Goal: Transaction & Acquisition: Download file/media

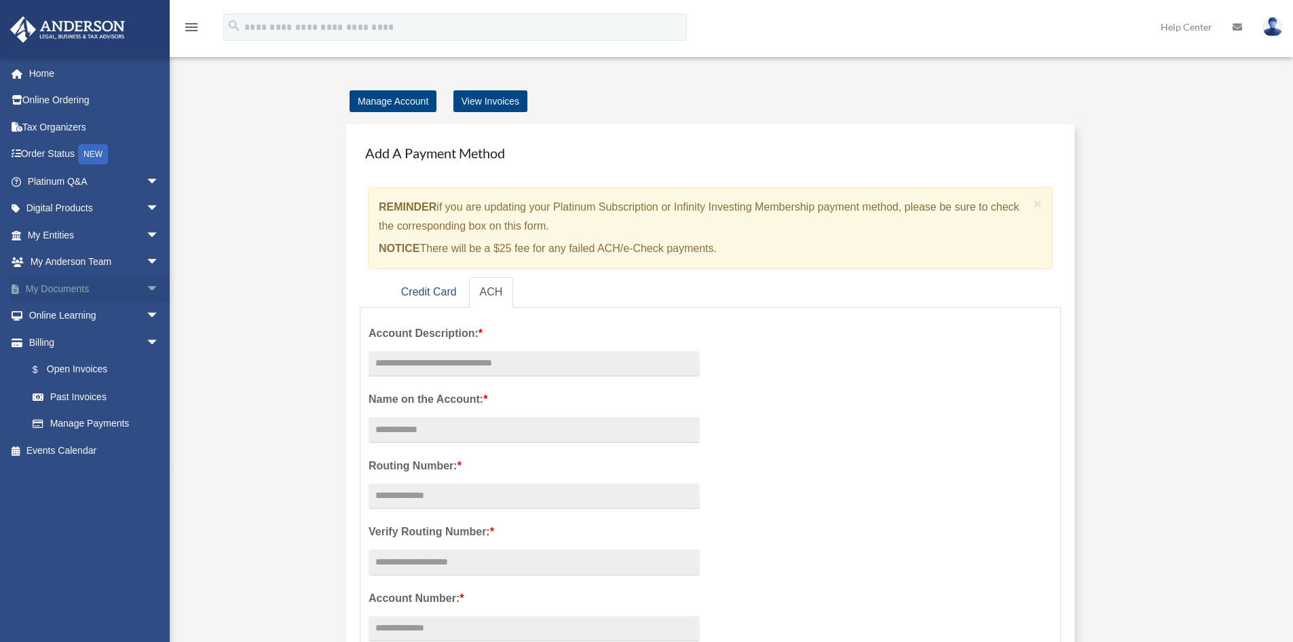
click at [52, 287] on link "My Documents arrow_drop_down" at bounding box center [95, 288] width 170 height 27
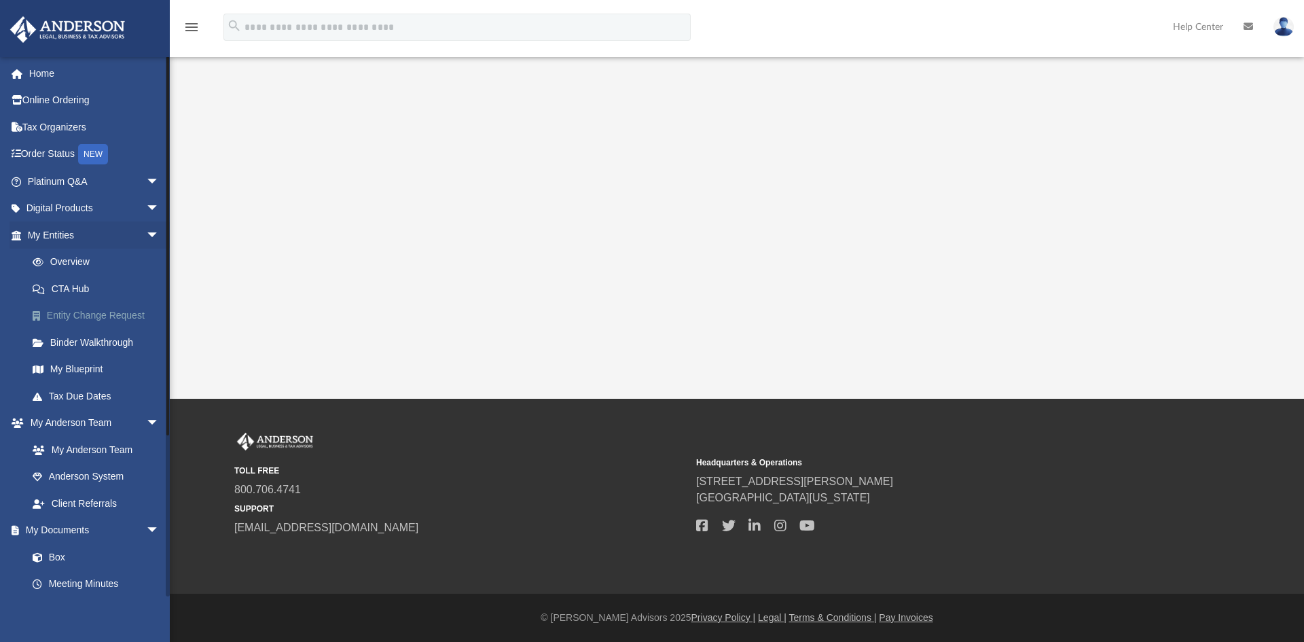
click at [58, 314] on link "Entity Change Request" at bounding box center [99, 315] width 161 height 27
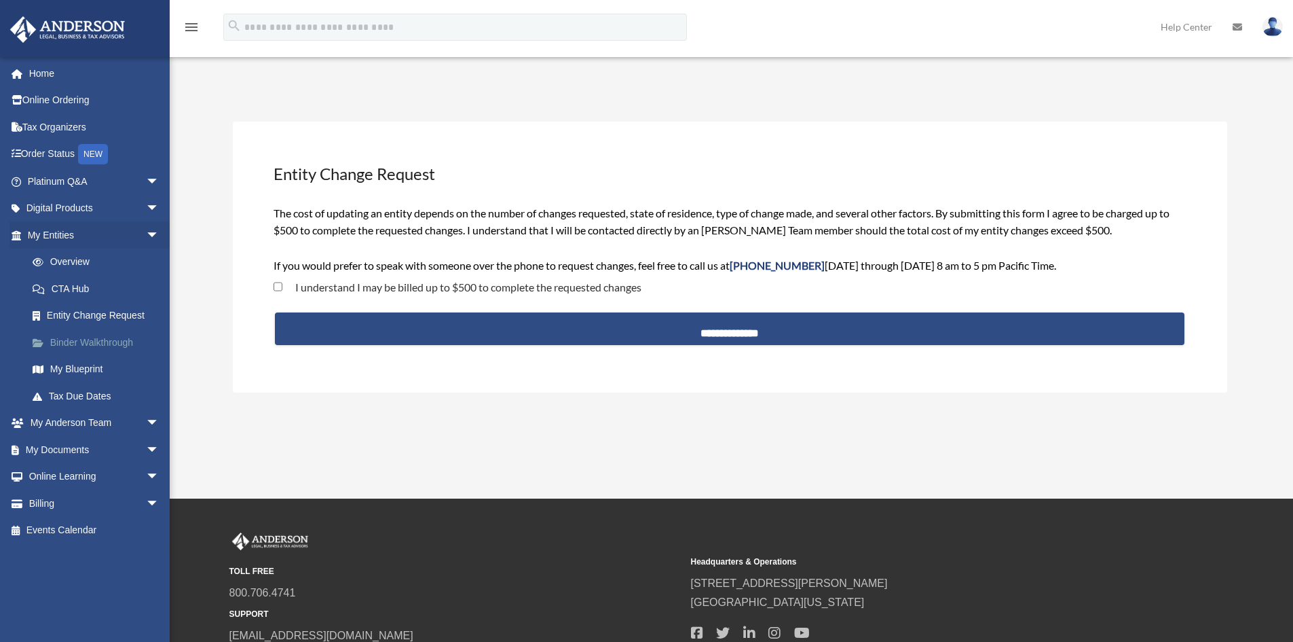
click at [79, 337] on link "Binder Walkthrough" at bounding box center [99, 342] width 161 height 27
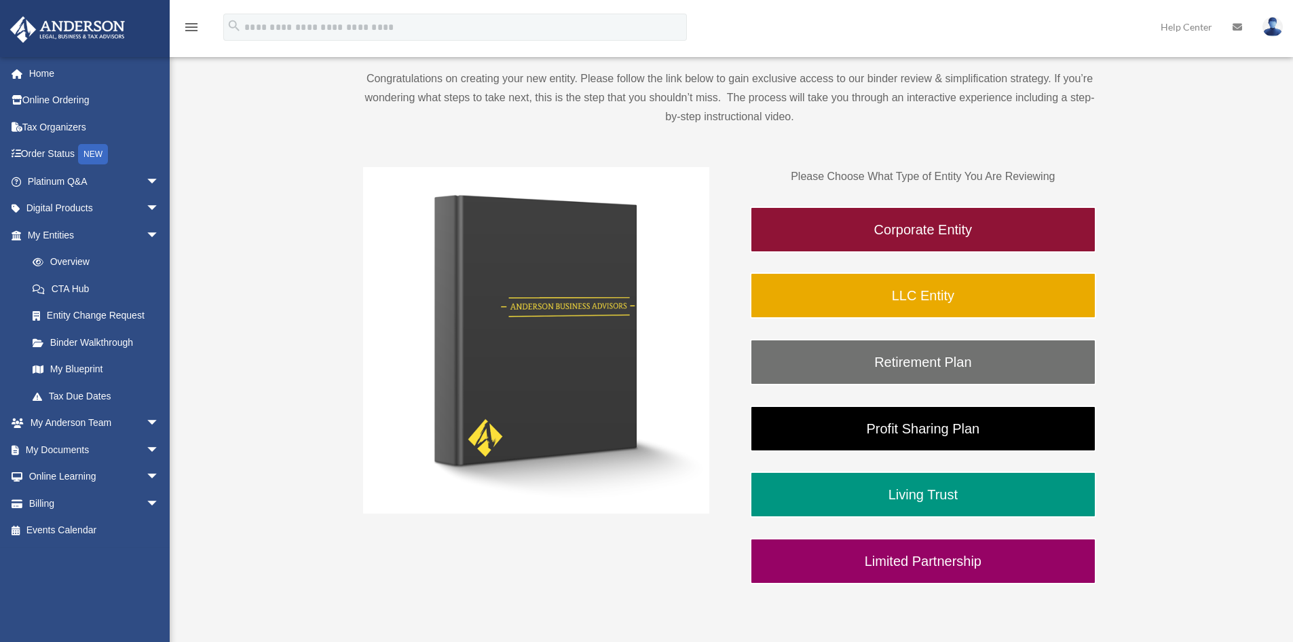
scroll to position [204, 0]
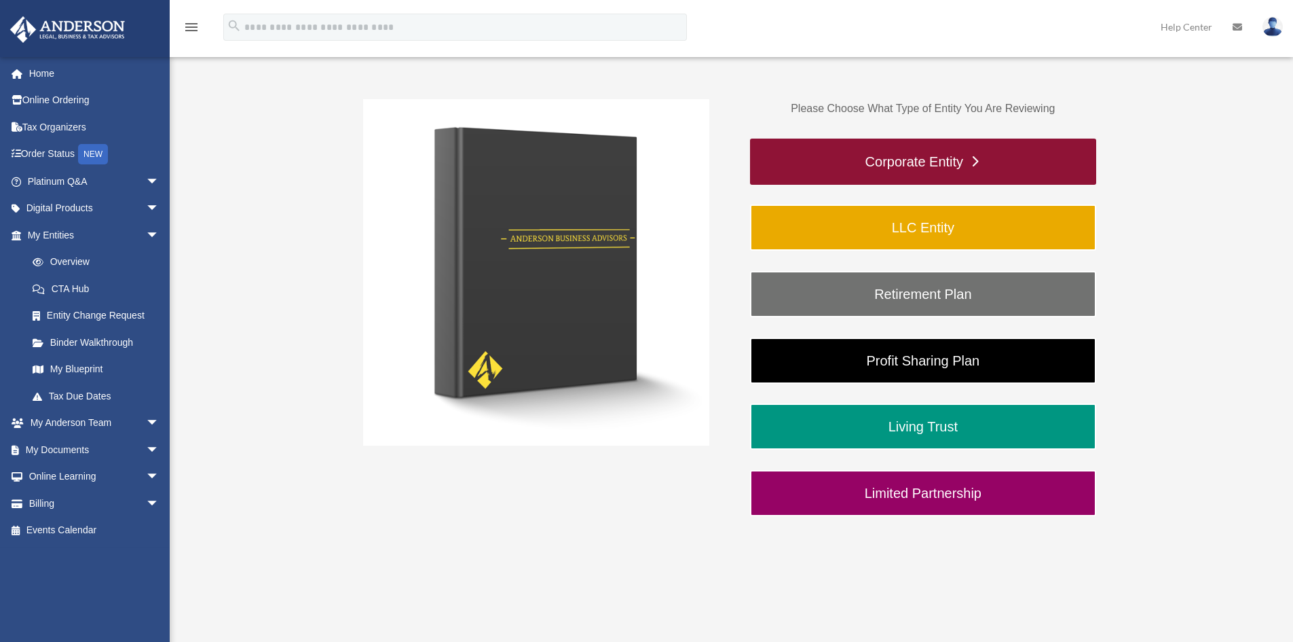
click at [933, 161] on link "Corporate Entity" at bounding box center [923, 161] width 346 height 46
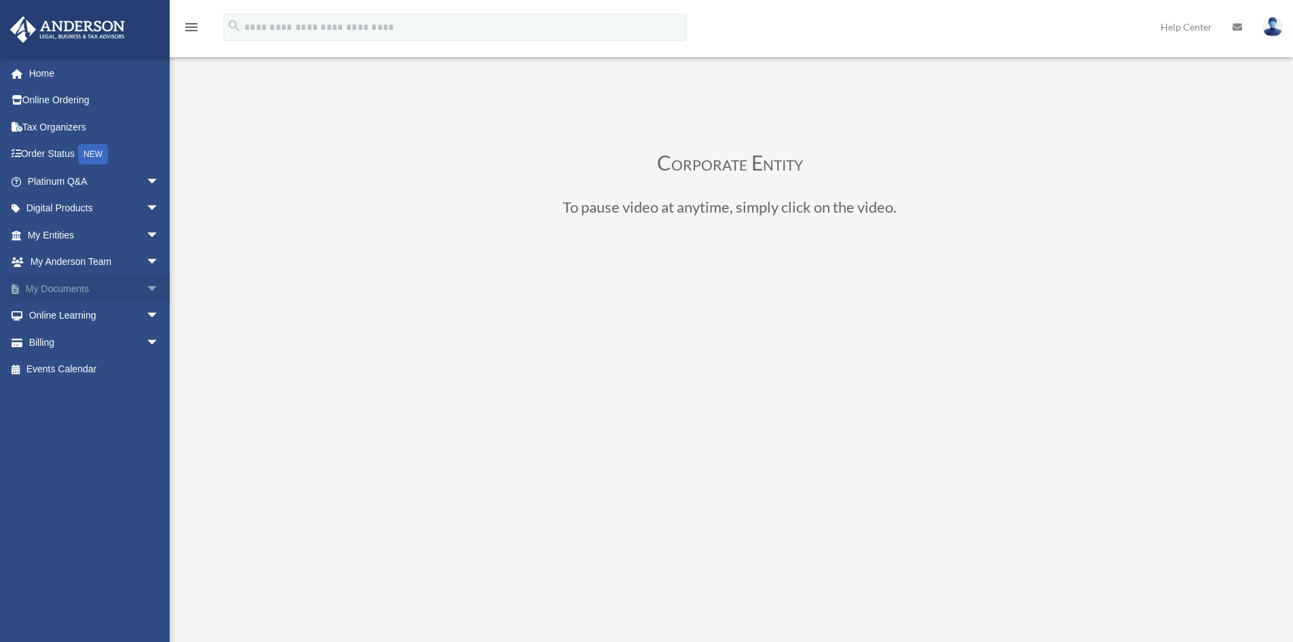
click at [60, 287] on link "My Documents arrow_drop_down" at bounding box center [95, 288] width 170 height 27
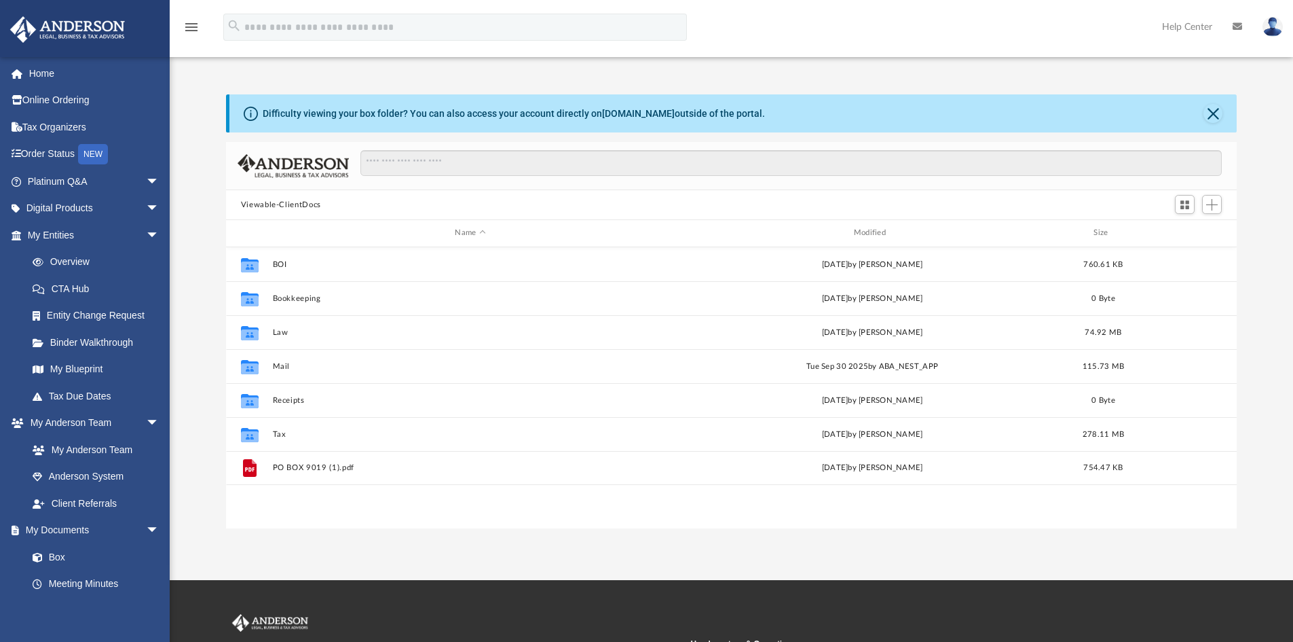
scroll to position [299, 1001]
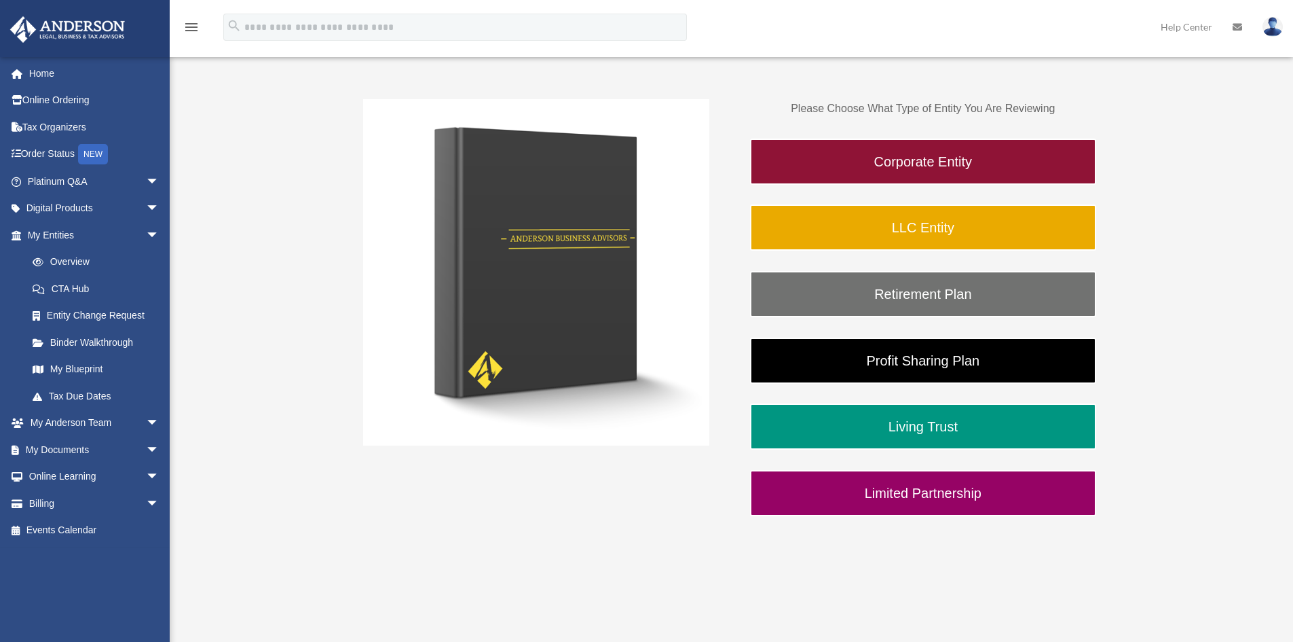
scroll to position [204, 0]
click at [930, 225] on link "LLC Entity" at bounding box center [923, 227] width 346 height 46
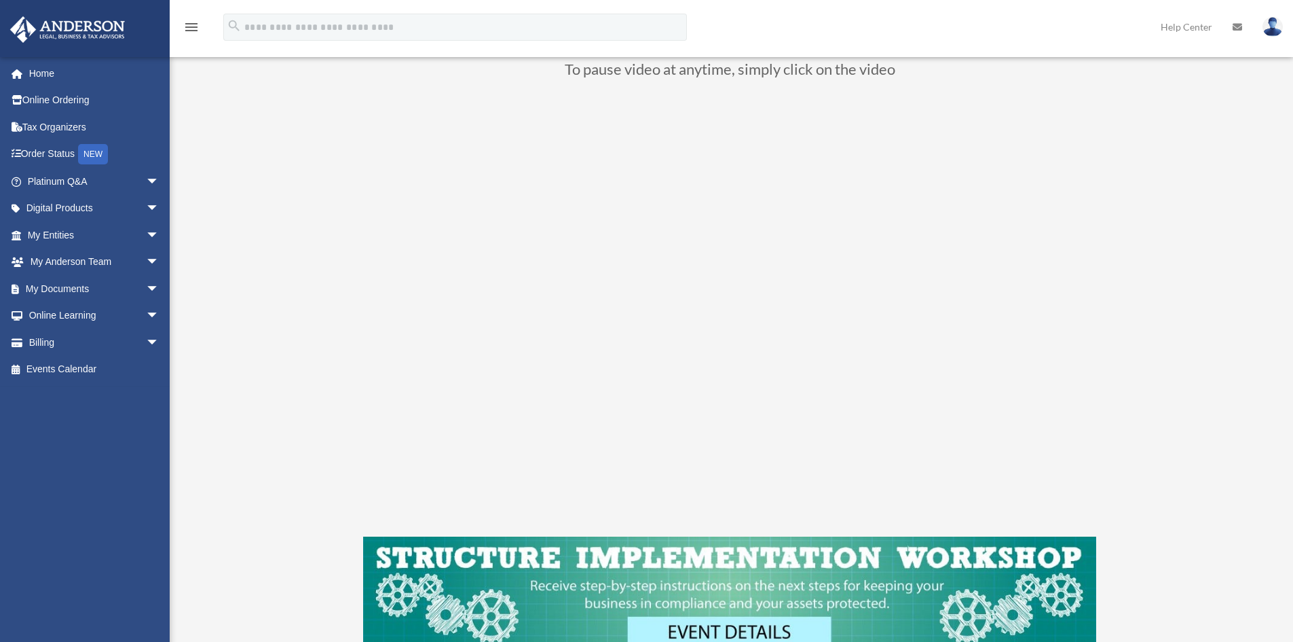
scroll to position [136, 0]
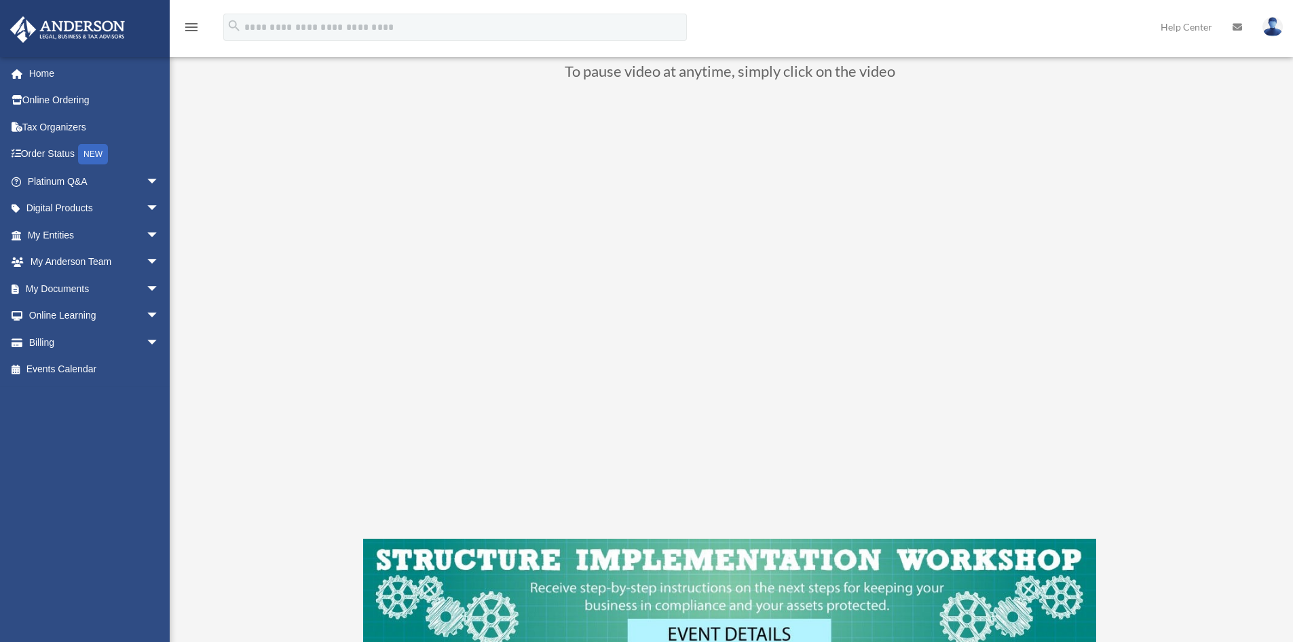
click at [1133, 468] on div "LLC Entity To pause video at anytime, simply click on the video" at bounding box center [730, 336] width 1015 height 760
click at [71, 293] on link "My Documents arrow_drop_down" at bounding box center [95, 288] width 170 height 27
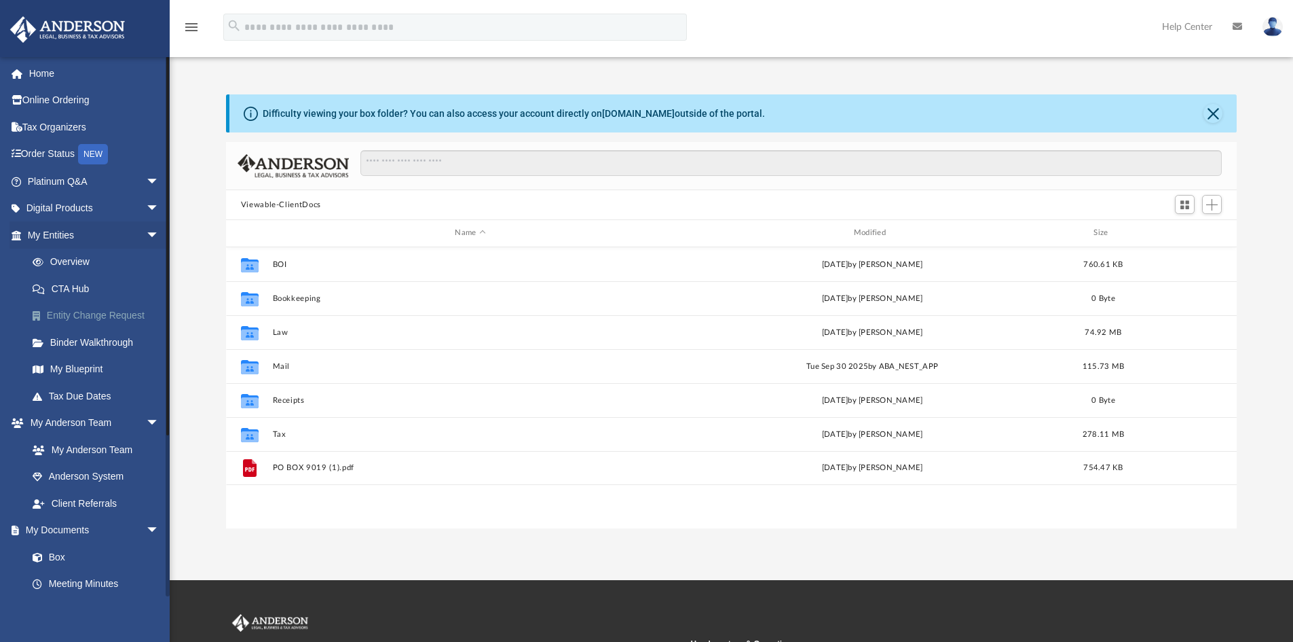
scroll to position [299, 1001]
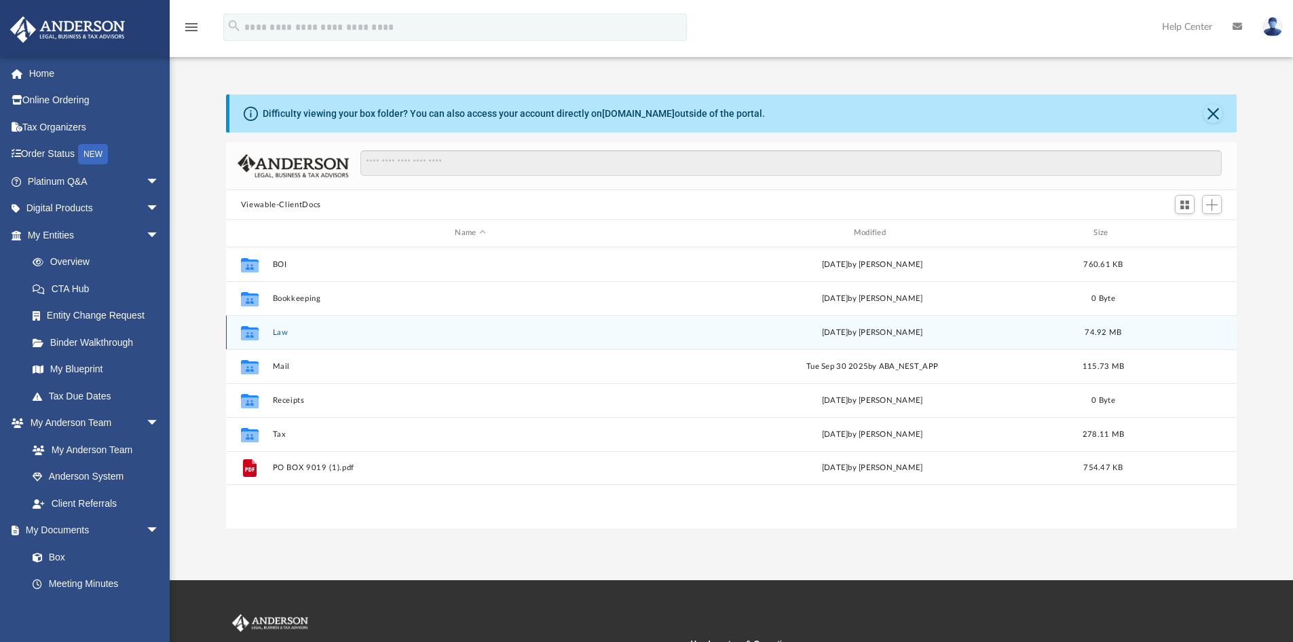
click at [274, 330] on button "Law" at bounding box center [470, 332] width 396 height 9
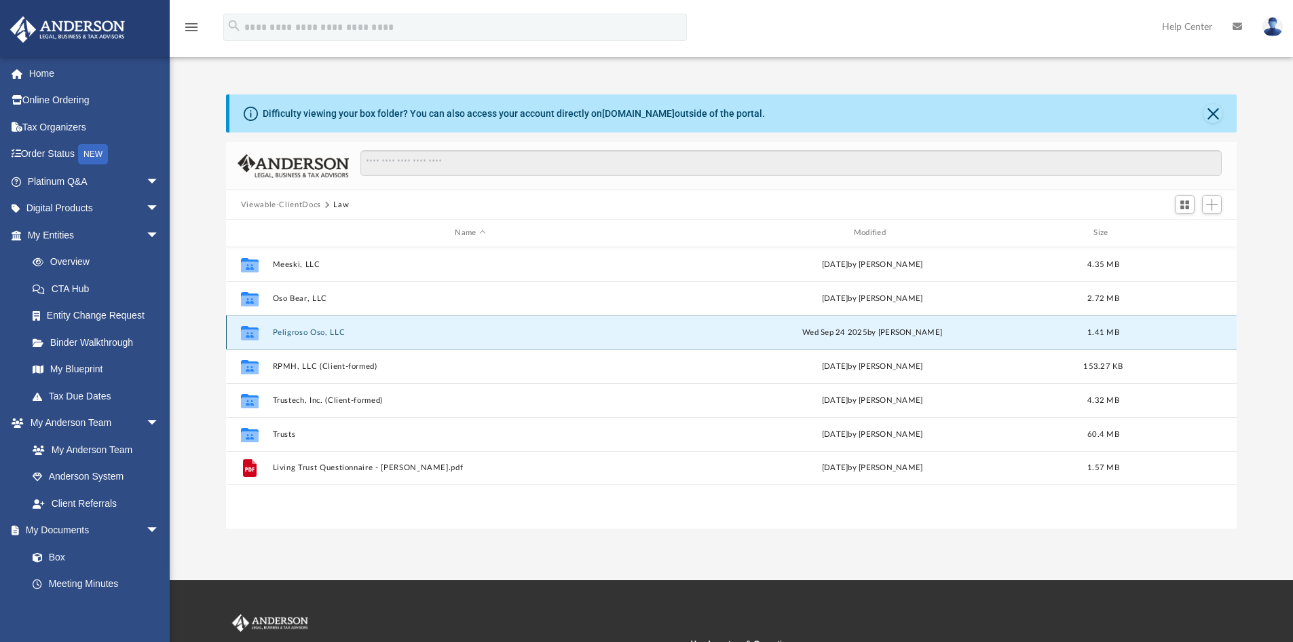
click at [308, 331] on button "Peligroso Oso, LLC" at bounding box center [470, 332] width 396 height 9
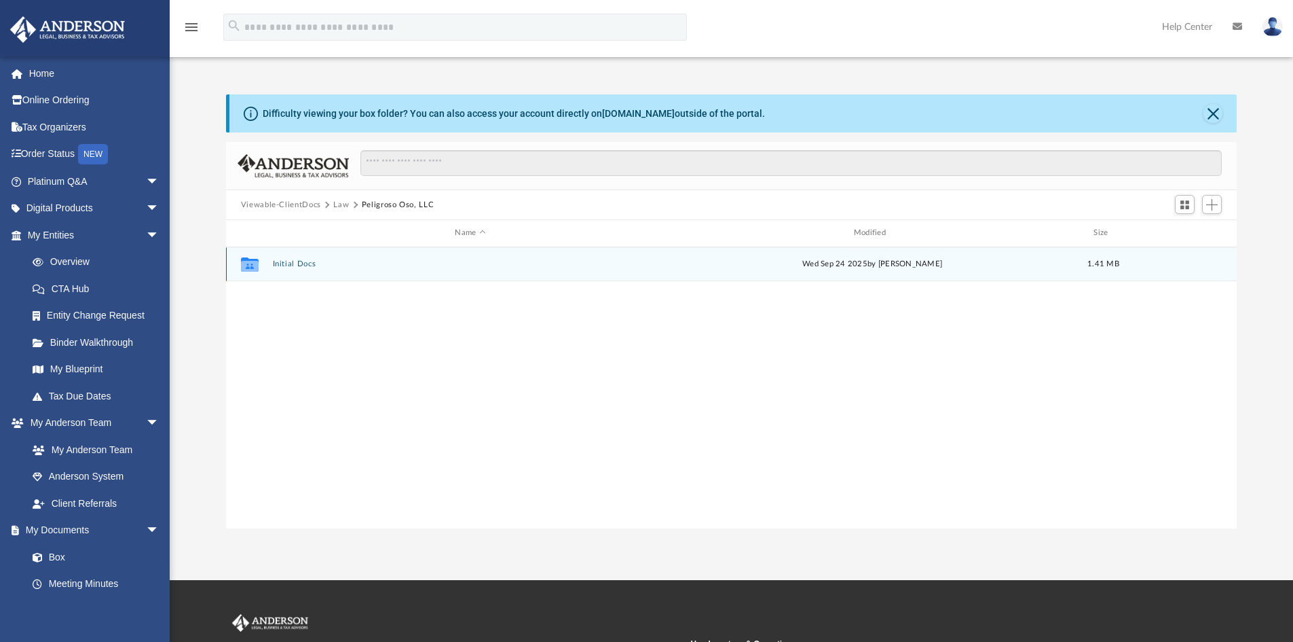
click at [289, 264] on button "Initial Docs" at bounding box center [470, 263] width 396 height 9
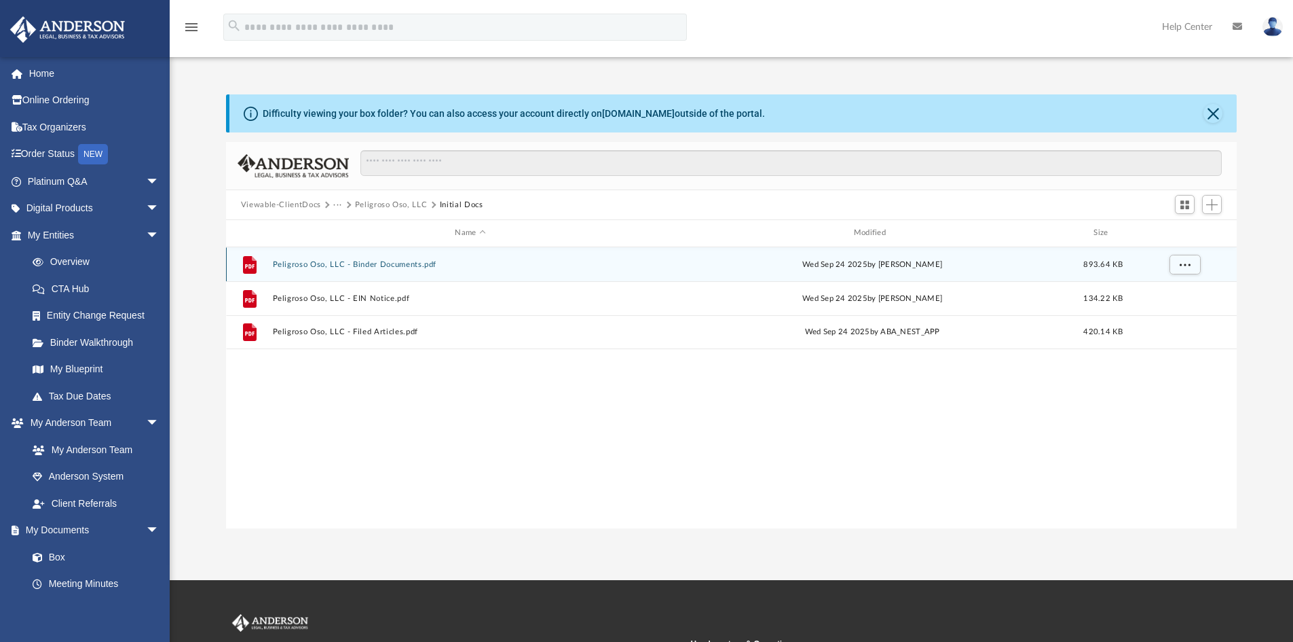
click at [352, 265] on button "Peligroso Oso, LLC - Binder Documents.pdf" at bounding box center [470, 264] width 396 height 9
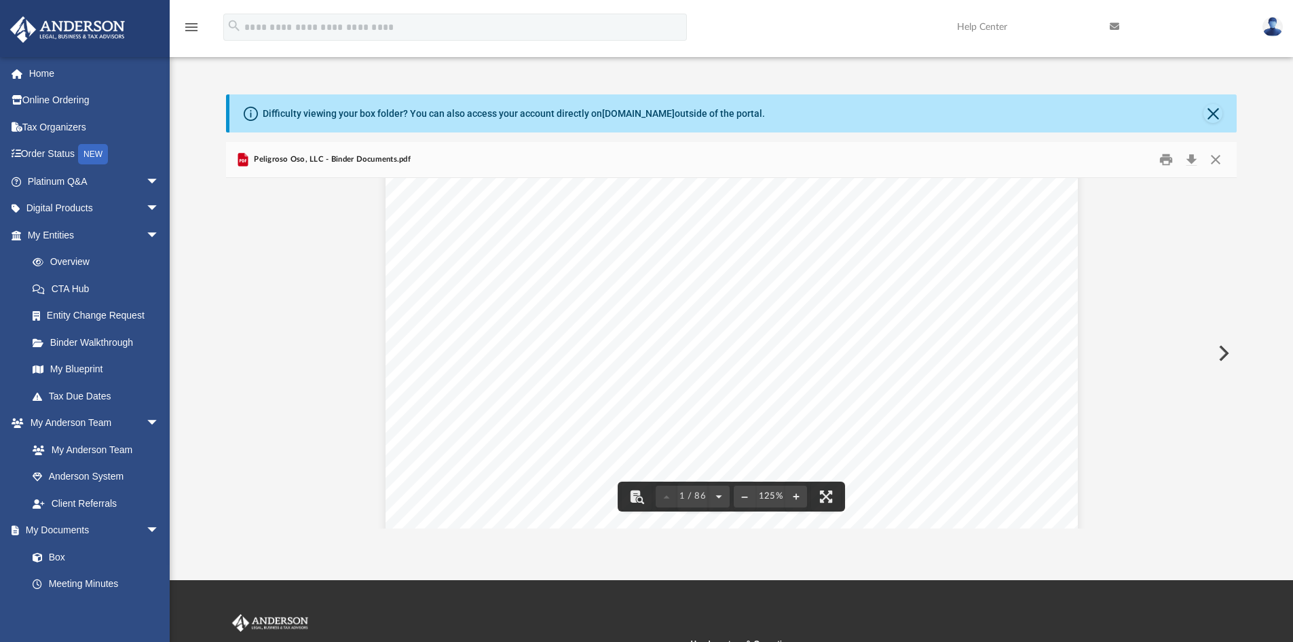
scroll to position [272, 0]
click at [1189, 156] on button "Download" at bounding box center [1191, 159] width 24 height 21
